Goal: Check status: Check status

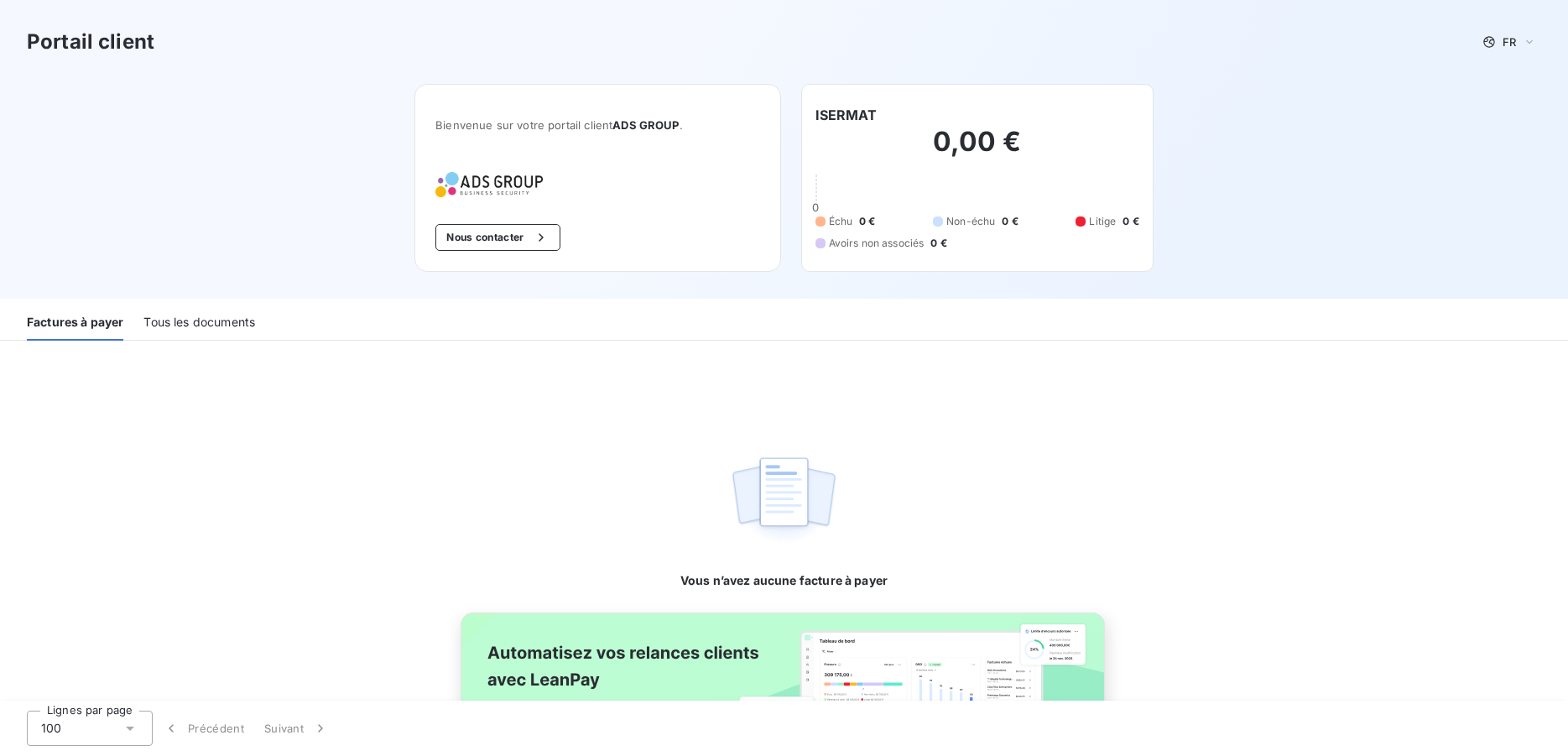
click at [477, 469] on div "Vous n’avez aucune facture à payer" at bounding box center [784, 466] width 1568 height 252
click at [930, 157] on h2 "0,00 €" at bounding box center [978, 150] width 324 height 50
click at [183, 324] on div "Tous les documents" at bounding box center [199, 323] width 112 height 36
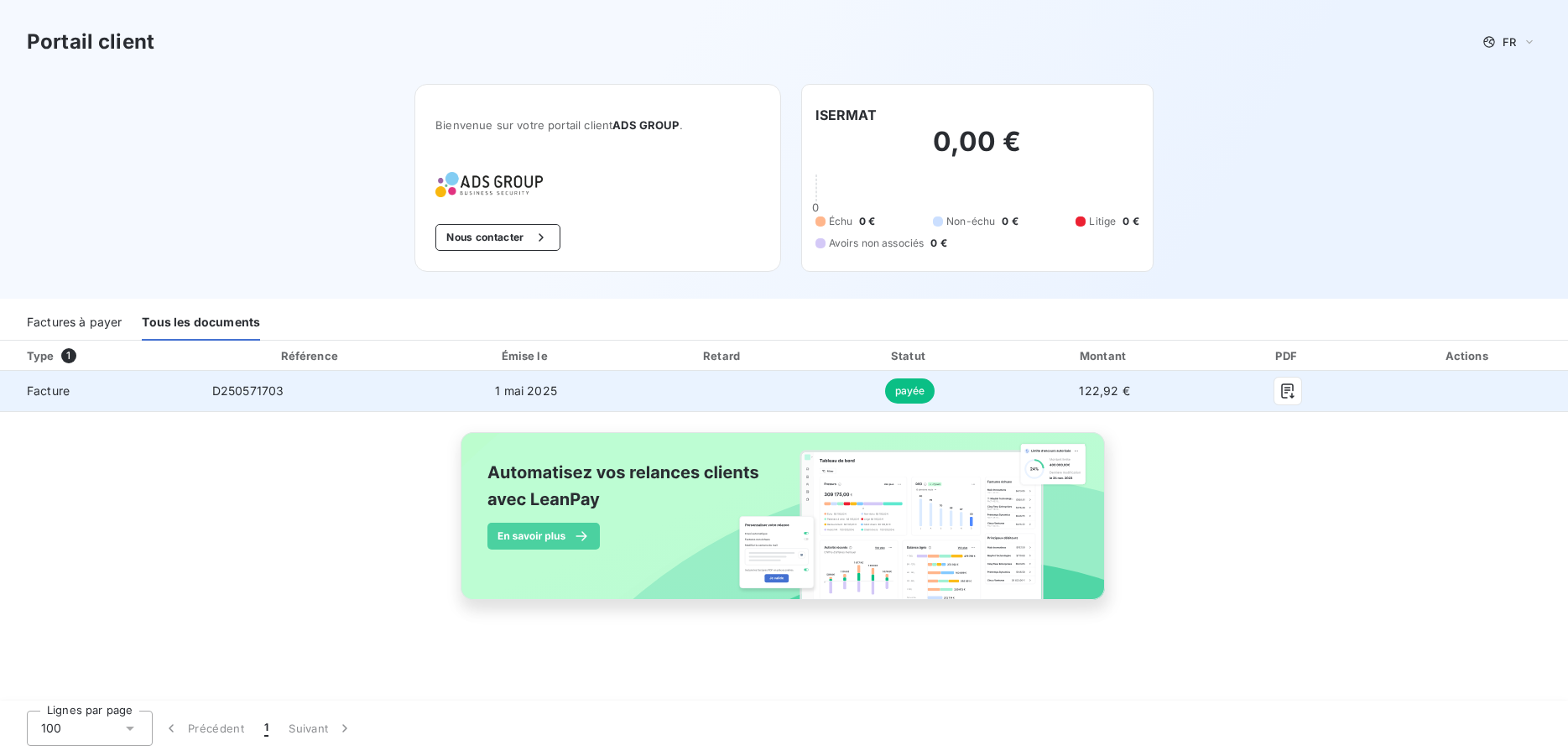
click at [1028, 384] on td "122,92 €" at bounding box center [1104, 391] width 206 height 40
click at [223, 394] on span "D250571703" at bounding box center [248, 391] width 72 height 15
click at [48, 394] on span "Facture" at bounding box center [100, 391] width 172 height 16
click at [298, 383] on td "D250571703" at bounding box center [311, 391] width 225 height 40
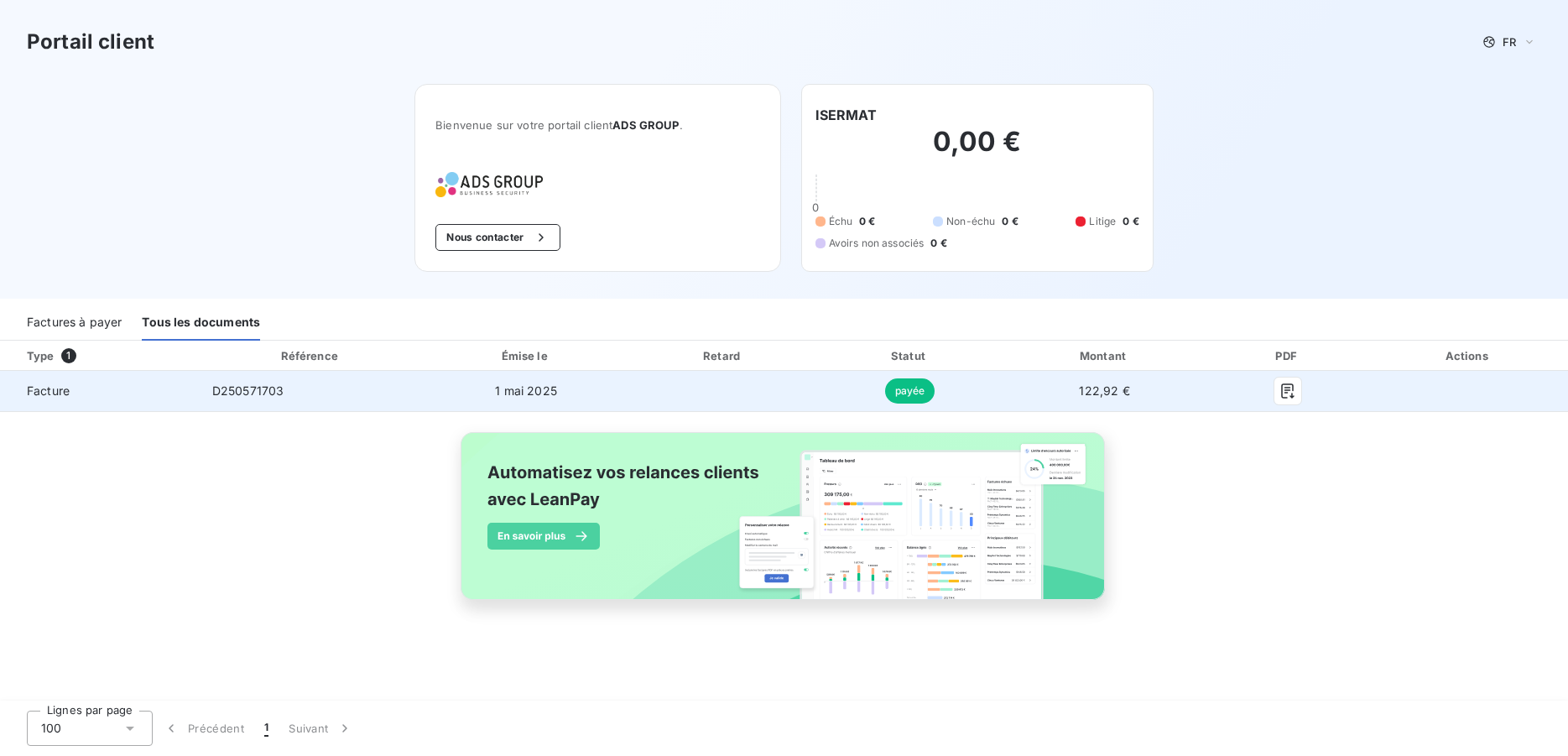
click at [256, 393] on span "D250571703" at bounding box center [248, 391] width 72 height 15
click at [1283, 393] on icon "button" at bounding box center [1288, 391] width 16 height 16
